Goal: Information Seeking & Learning: Learn about a topic

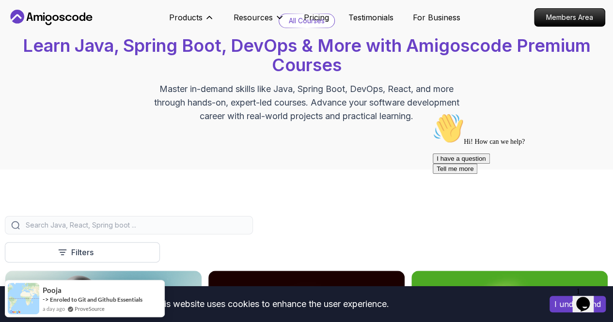
scroll to position [61, 0]
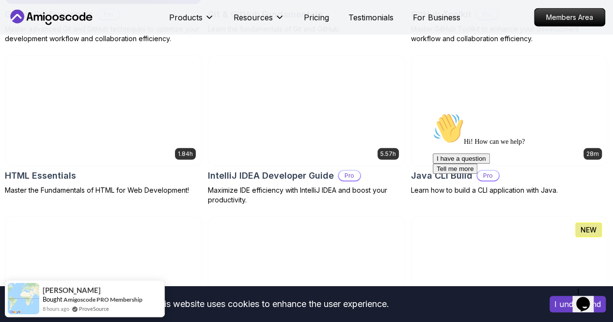
scroll to position [1273, 0]
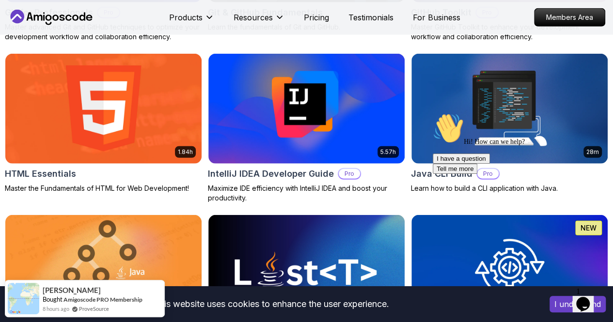
click at [0, 0] on p "[PERSON_NAME]" at bounding box center [0, 0] width 0 height 0
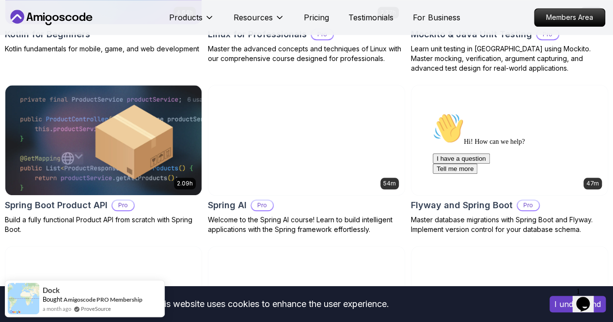
scroll to position [2245, 0]
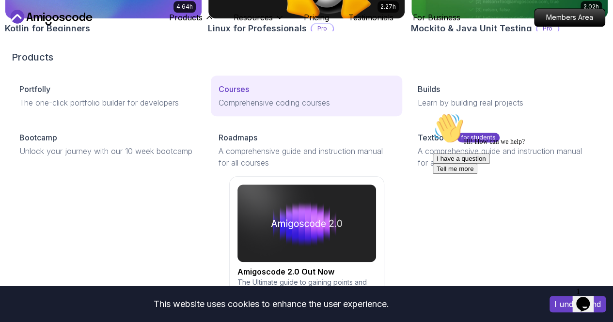
click at [238, 111] on link "Courses Comprehensive coding courses" at bounding box center [307, 96] width 192 height 41
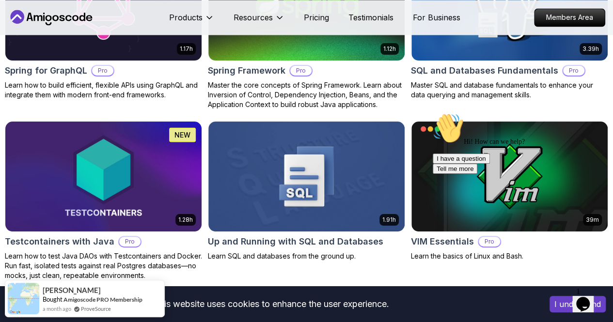
scroll to position [2566, 0]
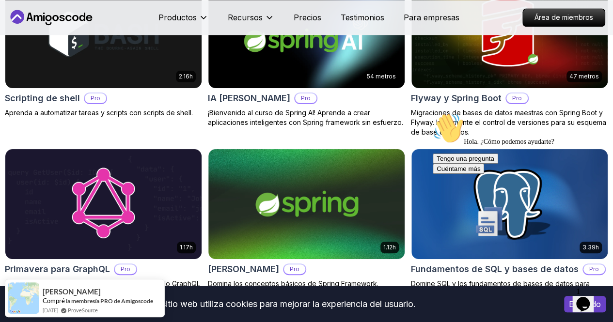
click at [460, 133] on div "Hola. ¿Cómo podemos ayudarte? Tengo una pregunta Cuéntame más" at bounding box center [520, 143] width 175 height 61
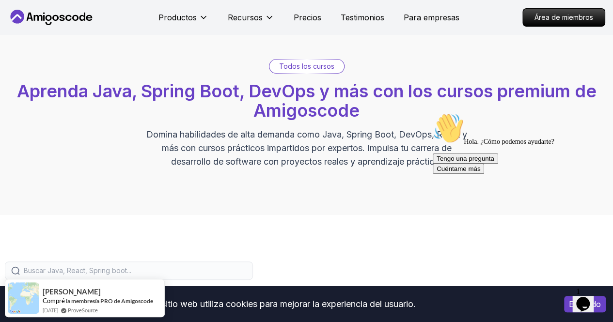
scroll to position [23, 0]
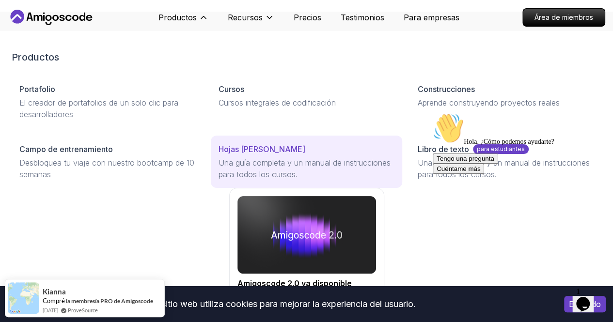
click at [219, 154] on font "Hojas de ruta" at bounding box center [262, 150] width 87 height 10
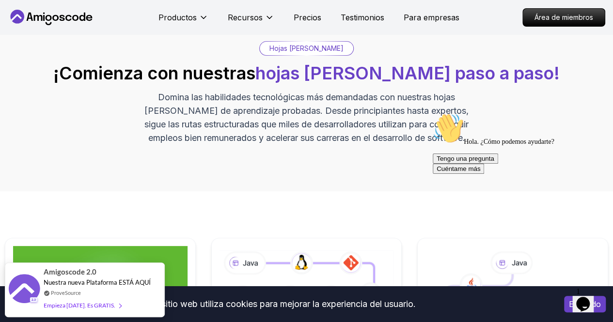
scroll to position [30, 0]
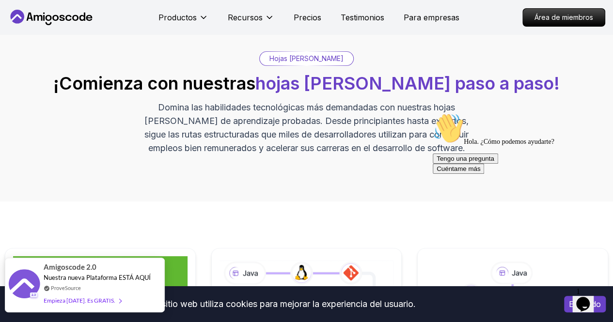
click at [104, 300] on font "Empieza hoy. Es GRATIS." at bounding box center [80, 300] width 72 height 7
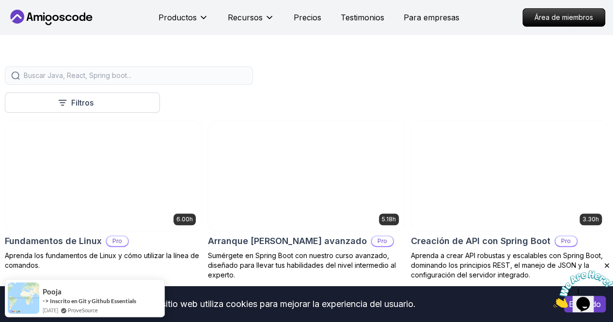
scroll to position [219, 0]
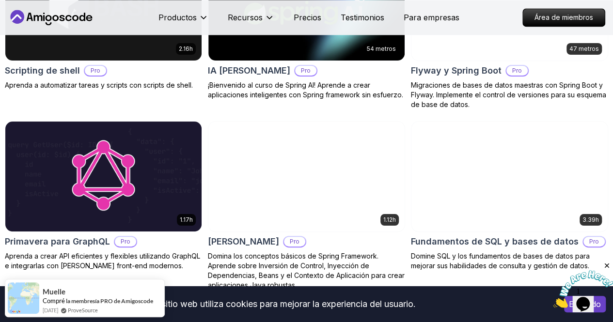
scroll to position [2470, 0]
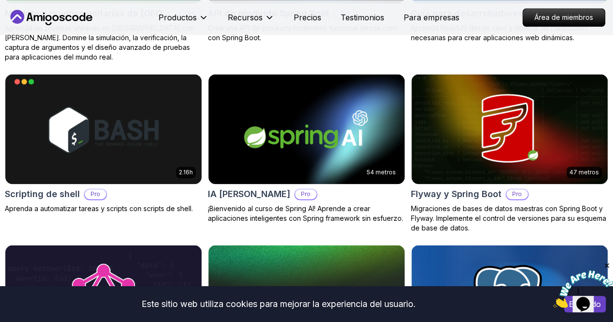
click at [0, 0] on font "Nivel medio" at bounding box center [0, 0] width 0 height 0
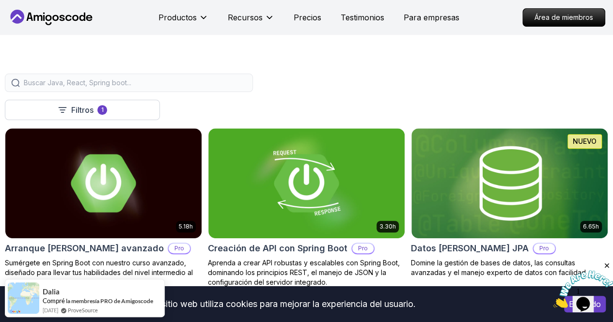
scroll to position [210, 0]
click at [0, 0] on icon at bounding box center [0, 0] width 0 height 0
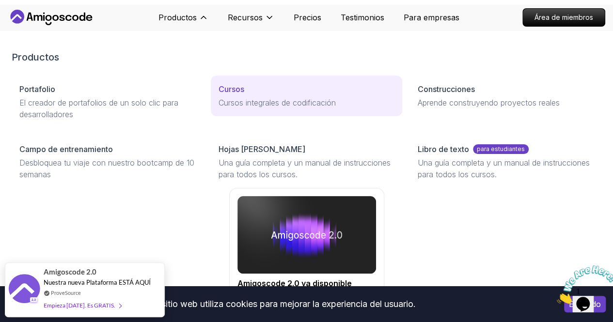
click at [219, 108] on font "Cursos integrales de codificación" at bounding box center [277, 103] width 117 height 10
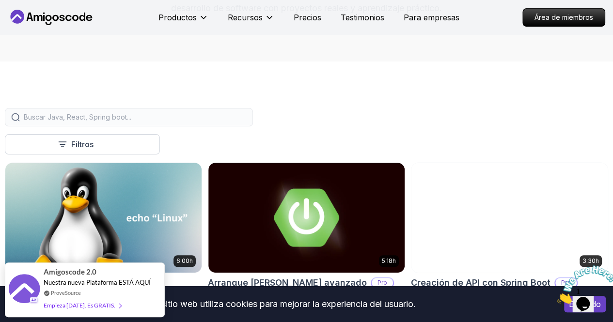
scroll to position [177, 0]
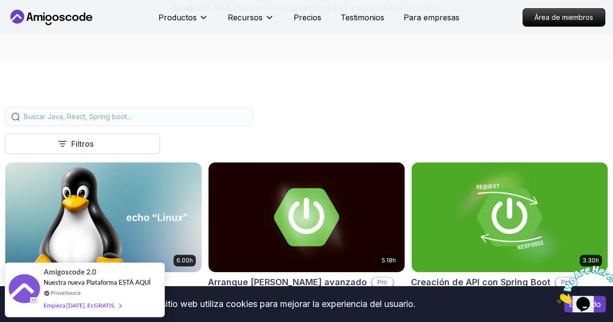
click at [253, 117] on div at bounding box center [129, 117] width 248 height 18
click at [247, 119] on input "search" at bounding box center [135, 117] width 223 height 10
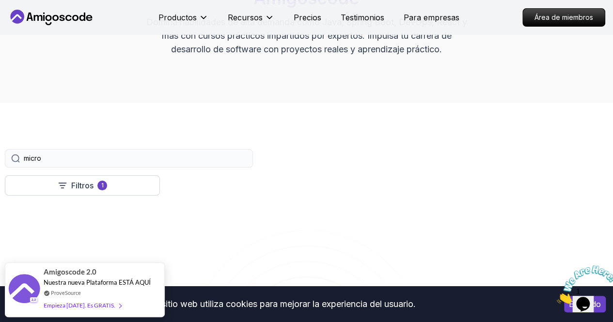
scroll to position [138, 0]
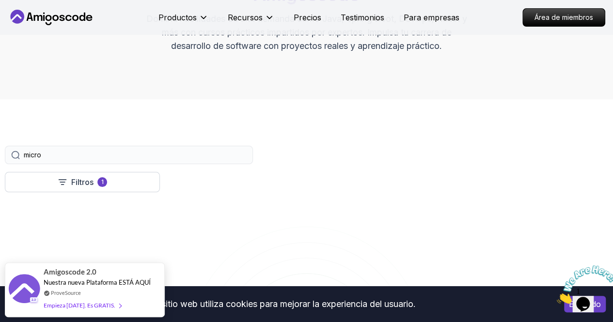
type input "micro"
click at [0, 0] on button "micr" at bounding box center [0, 0] width 0 height 0
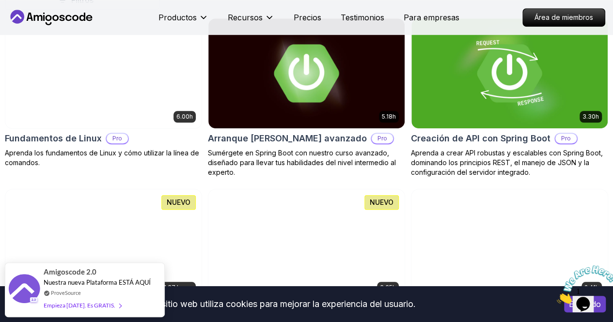
scroll to position [400, 0]
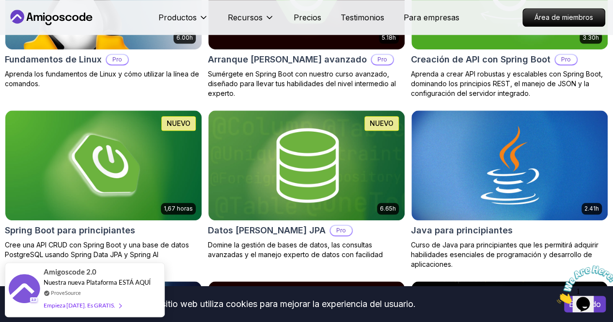
click at [0, 0] on p "+3 horas" at bounding box center [0, 0] width 0 height 0
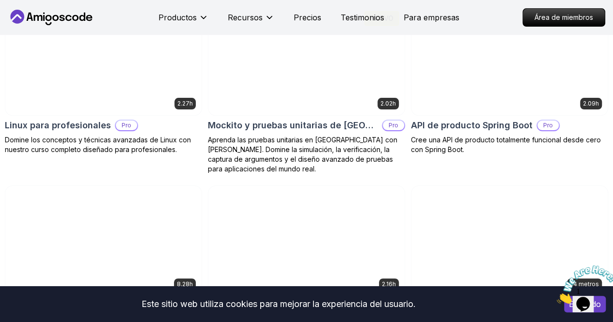
scroll to position [2033, 0]
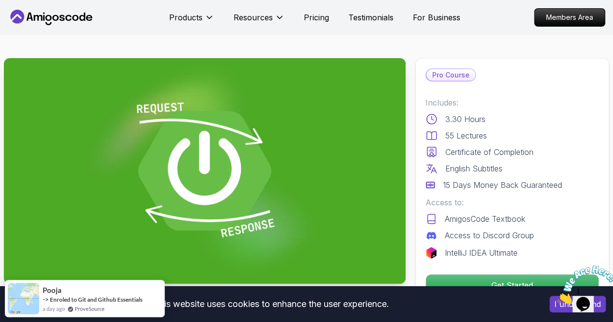
click at [323, 15] on p "Pricing" at bounding box center [316, 18] width 25 height 12
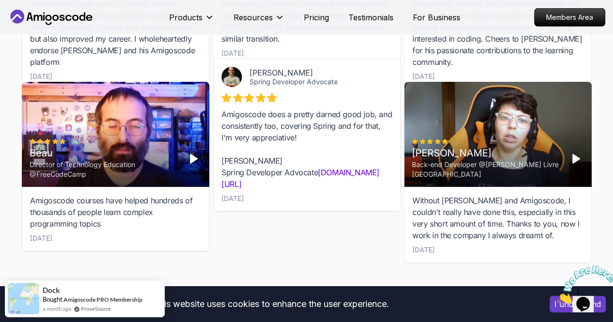
scroll to position [3394, 0]
